Goal: Task Accomplishment & Management: Use online tool/utility

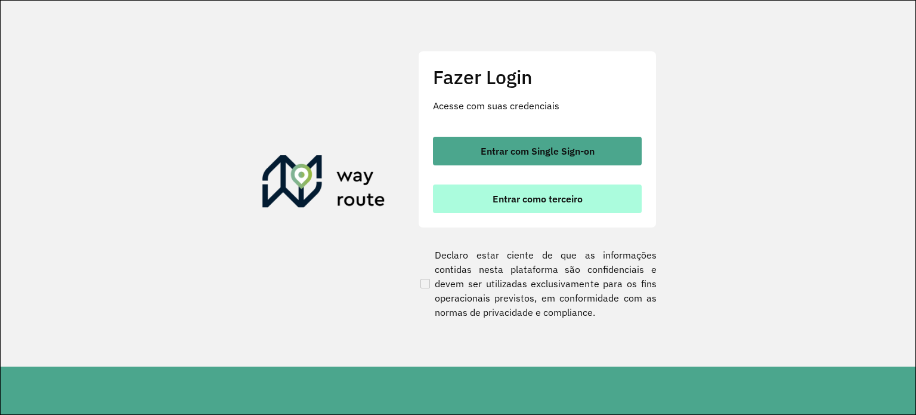
click at [553, 197] on span "Entrar como terceiro" at bounding box center [538, 199] width 90 height 10
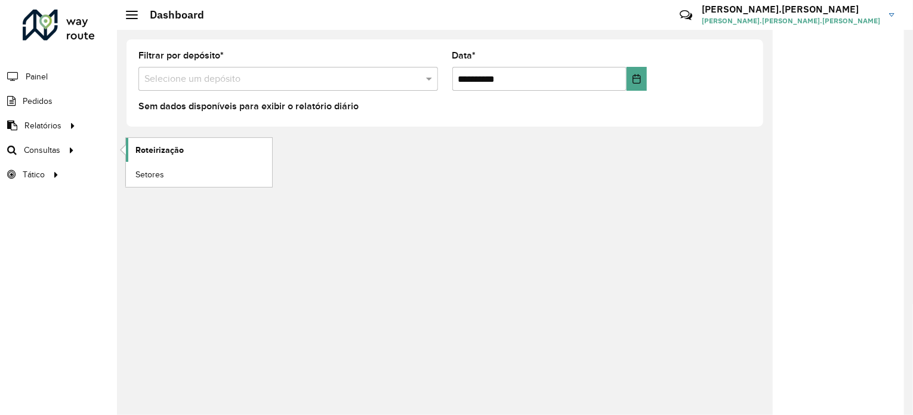
click at [186, 147] on link "Roteirização" at bounding box center [199, 150] width 146 height 24
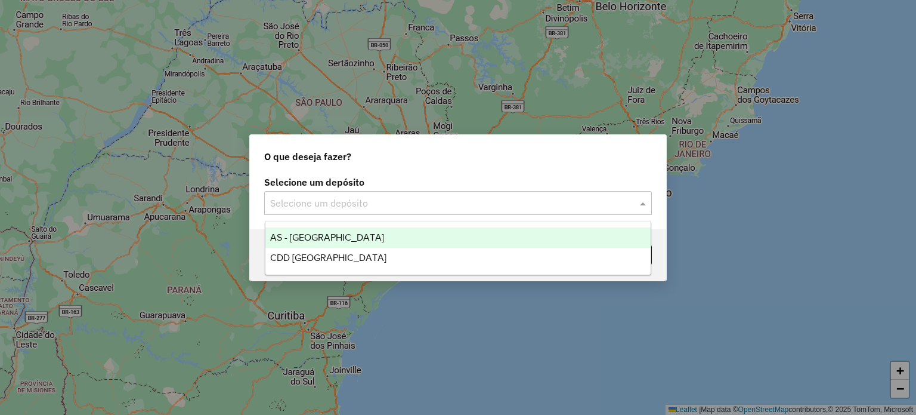
click at [384, 199] on input "text" at bounding box center [446, 203] width 352 height 14
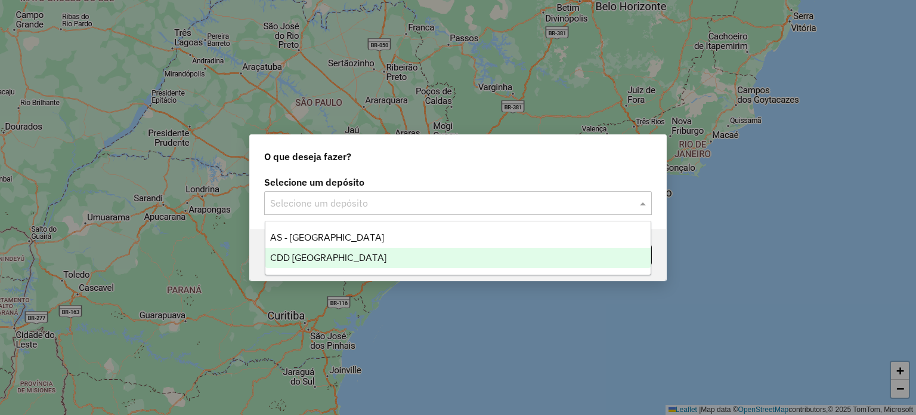
click at [334, 262] on span "CDD Florianópolis" at bounding box center [328, 257] width 116 height 10
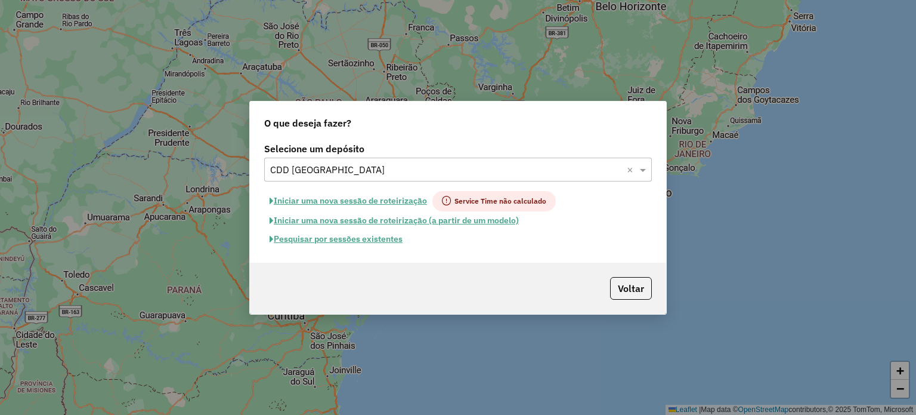
click at [317, 243] on button "Pesquisar por sessões existentes" at bounding box center [336, 239] width 144 height 18
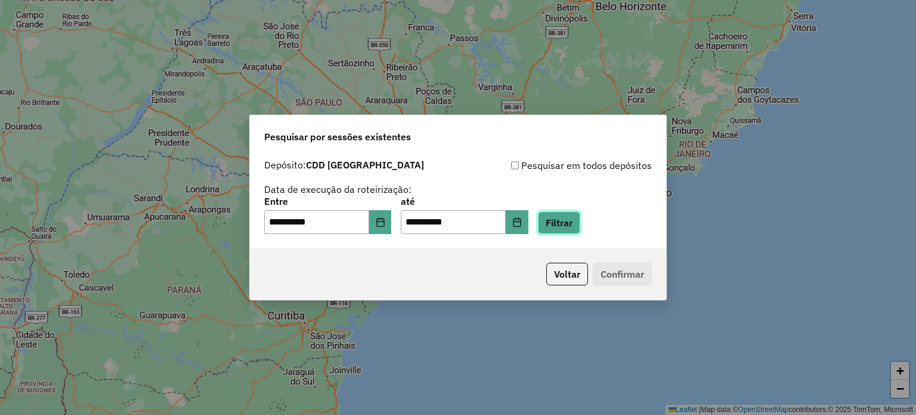
click at [576, 219] on button "Filtrar" at bounding box center [559, 222] width 42 height 23
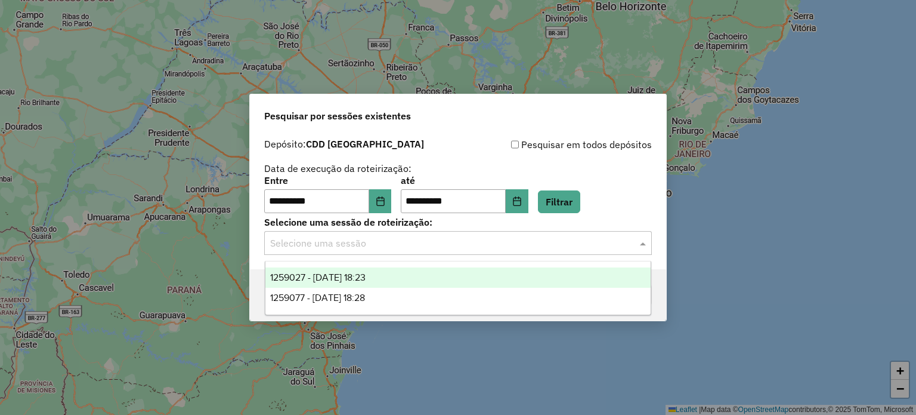
click at [483, 237] on input "text" at bounding box center [446, 243] width 352 height 14
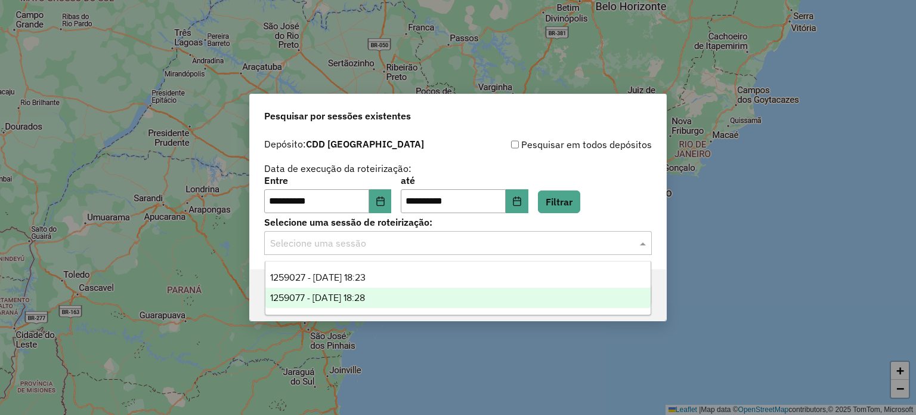
click at [339, 306] on div "1259077 - 04/09/2025 18:28" at bounding box center [458, 298] width 386 height 20
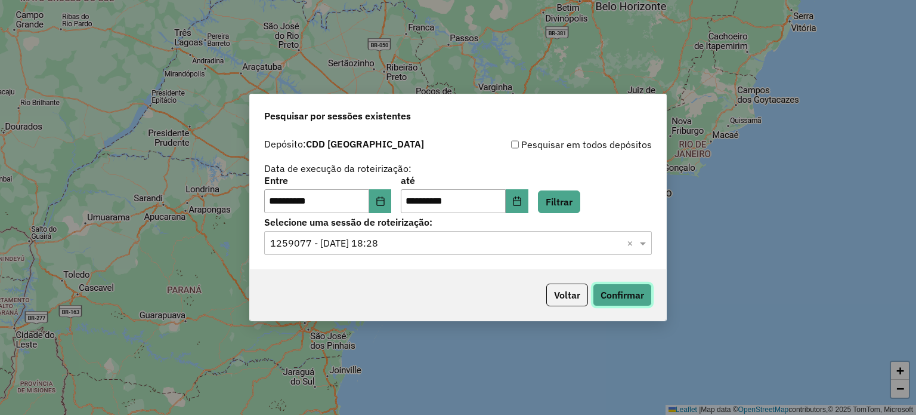
click at [616, 299] on button "Confirmar" at bounding box center [622, 294] width 59 height 23
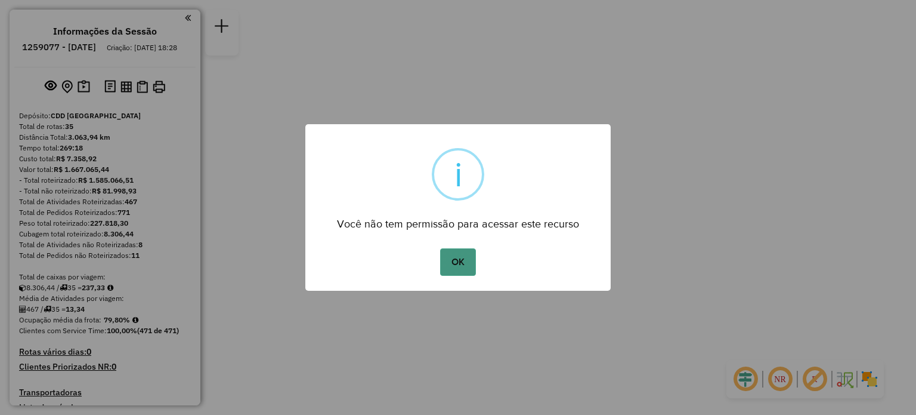
click at [469, 256] on button "OK" at bounding box center [457, 261] width 35 height 27
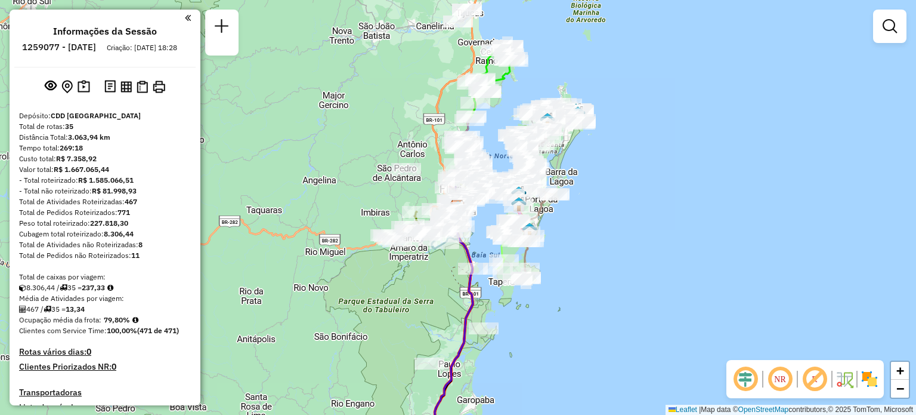
click at [785, 382] on em at bounding box center [780, 378] width 29 height 29
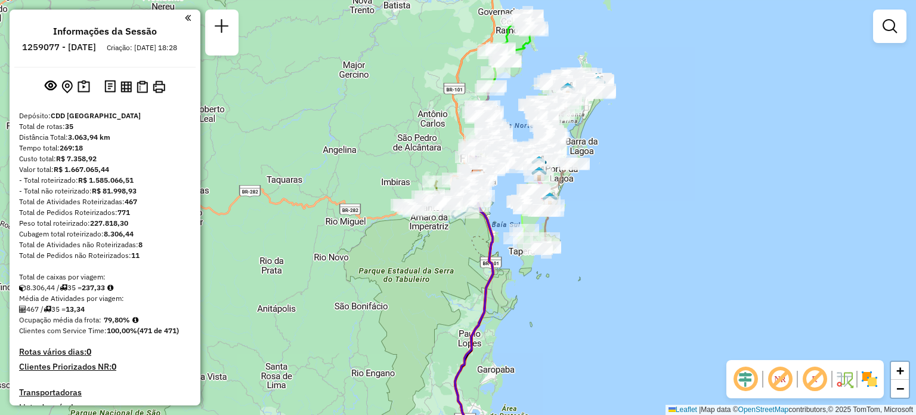
drag, startPoint x: 549, startPoint y: 335, endPoint x: 632, endPoint y: 223, distance: 139.1
click at [632, 223] on div "Janela de atendimento Grade de atendimento Capacidade Transportadoras Veículos …" at bounding box center [458, 207] width 916 height 415
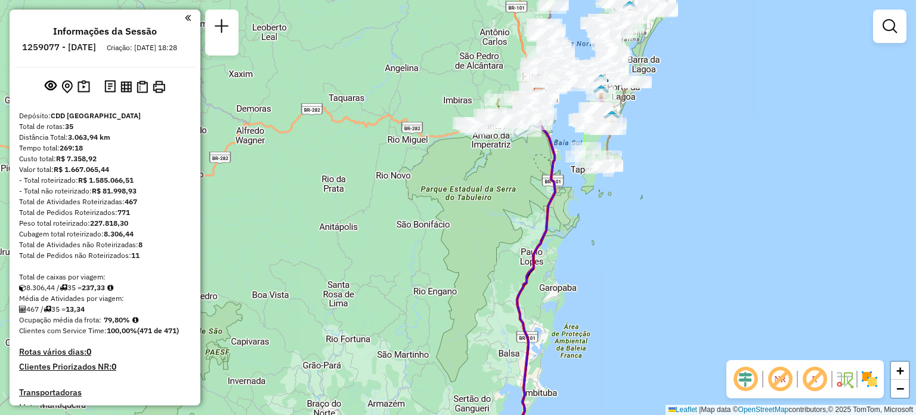
click at [779, 378] on em at bounding box center [780, 378] width 29 height 29
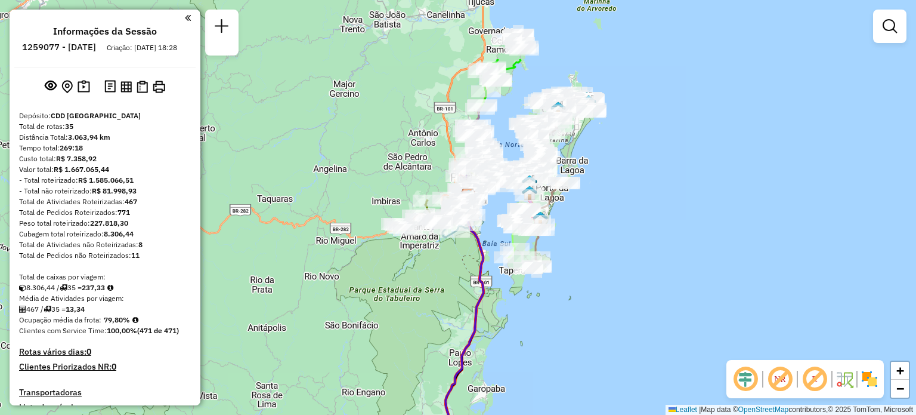
drag, startPoint x: 694, startPoint y: 248, endPoint x: 617, endPoint y: 353, distance: 130.5
click at [617, 353] on div "Janela de atendimento Grade de atendimento Capacidade Transportadoras Veículos …" at bounding box center [458, 207] width 916 height 415
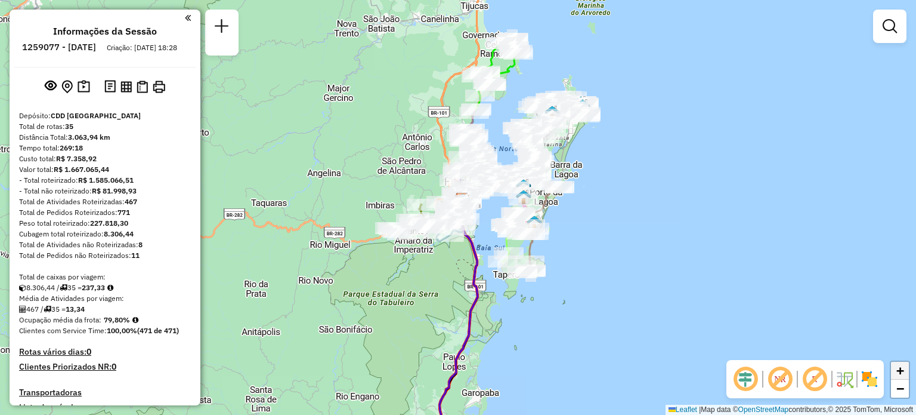
click at [904, 373] on span "+" at bounding box center [901, 370] width 8 height 15
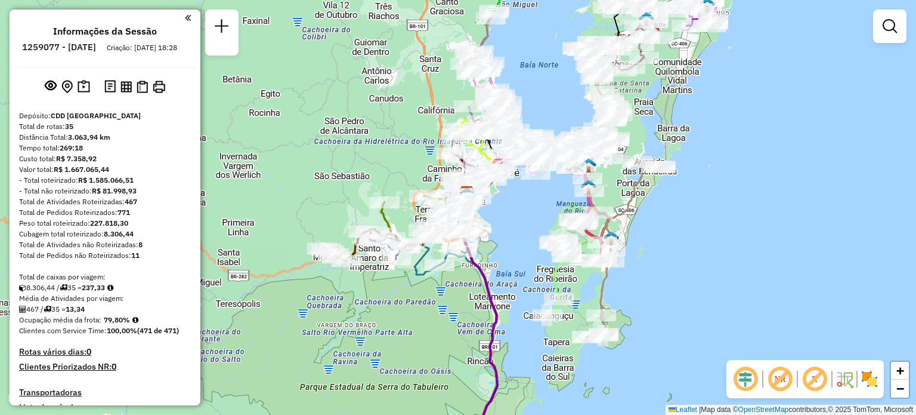
click at [780, 385] on em at bounding box center [780, 378] width 29 height 29
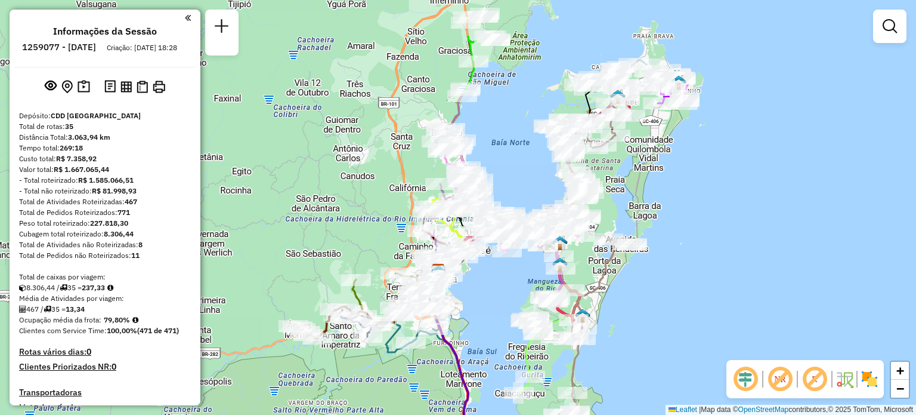
drag, startPoint x: 759, startPoint y: 154, endPoint x: 771, endPoint y: 235, distance: 82.1
click at [771, 235] on div "Janela de atendimento Grade de atendimento Capacidade Transportadoras Veículos …" at bounding box center [458, 207] width 916 height 415
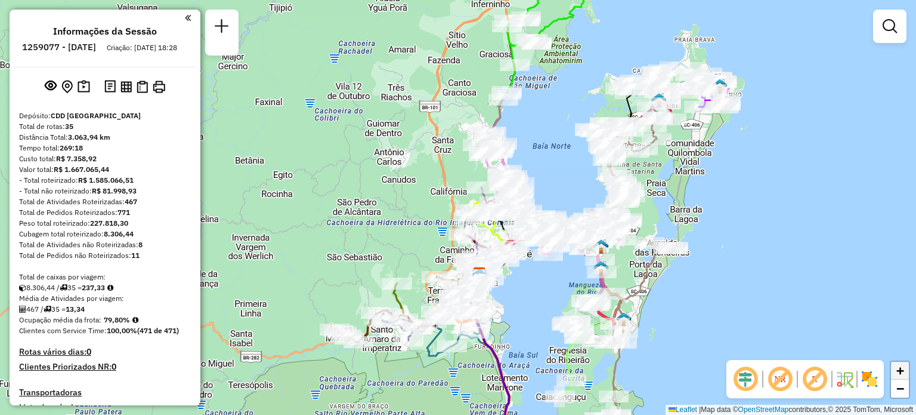
click at [895, 362] on link "+" at bounding box center [900, 370] width 18 height 18
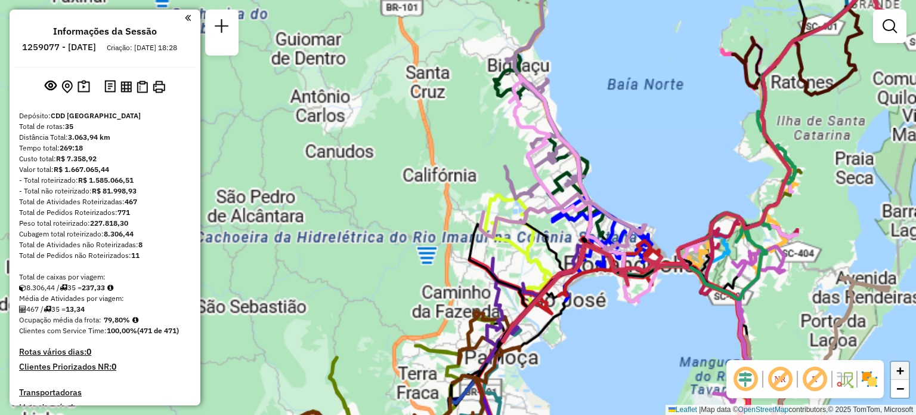
click at [895, 362] on link "+" at bounding box center [900, 370] width 18 height 18
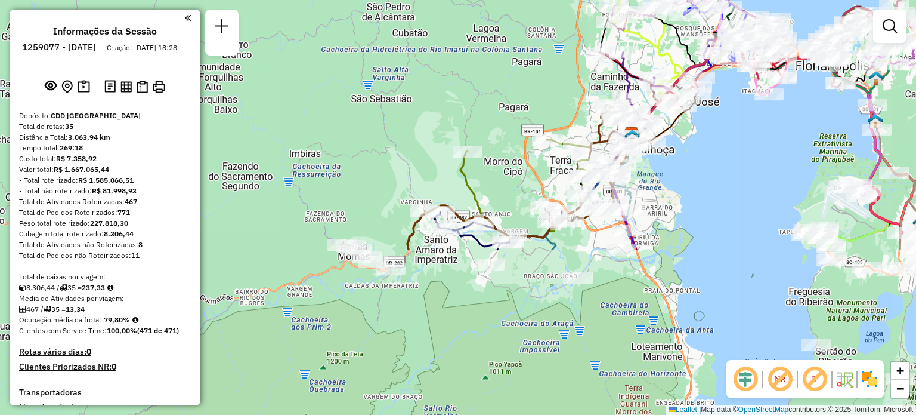
drag, startPoint x: 332, startPoint y: 227, endPoint x: 463, endPoint y: 20, distance: 245.1
click at [463, 20] on div "Janela de atendimento Grade de atendimento Capacidade Transportadoras Veículos …" at bounding box center [458, 207] width 916 height 415
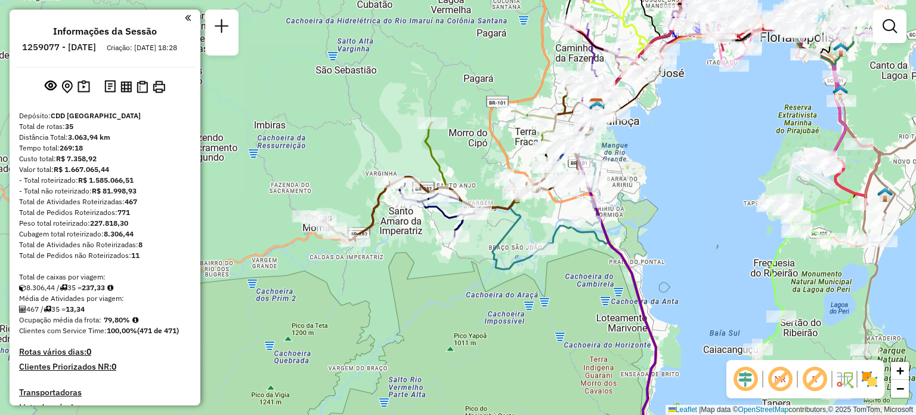
drag, startPoint x: 438, startPoint y: 274, endPoint x: 401, endPoint y: 245, distance: 46.3
click at [401, 245] on div "Janela de atendimento Grade de atendimento Capacidade Transportadoras Veículos …" at bounding box center [458, 207] width 916 height 415
